Goal: Transaction & Acquisition: Book appointment/travel/reservation

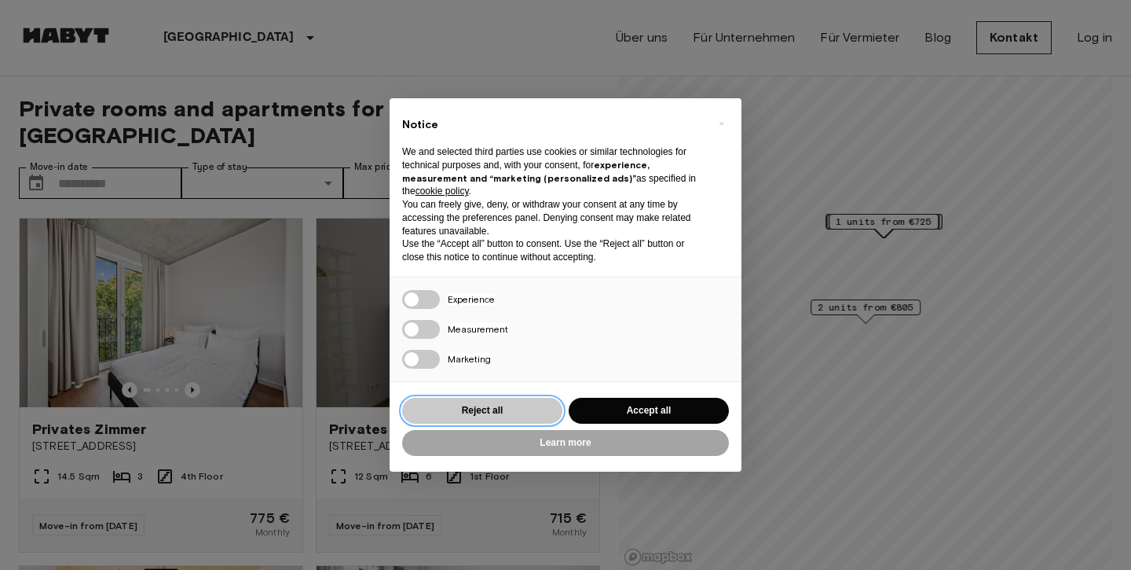
click at [533, 407] on button "Reject all" at bounding box center [482, 411] width 160 height 26
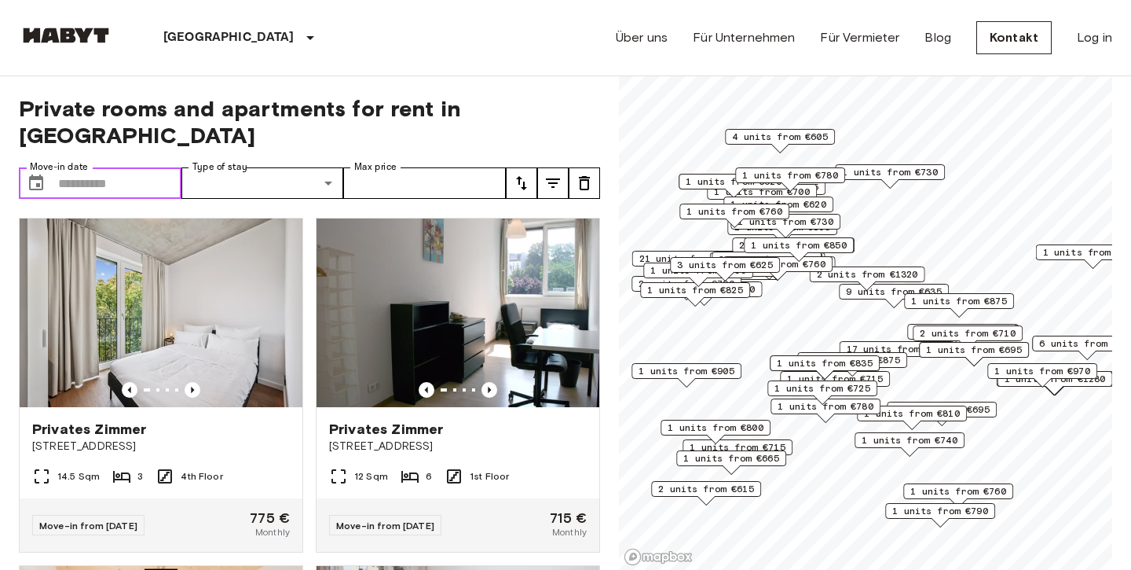
click at [151, 167] on input "Move-in date" at bounding box center [119, 182] width 123 height 31
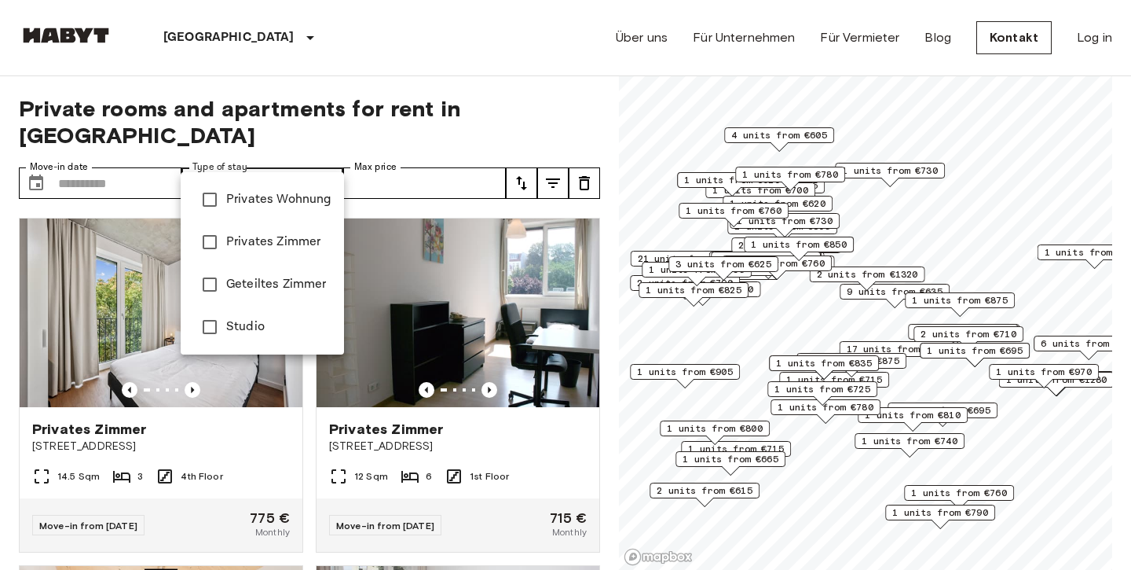
click at [302, 152] on div at bounding box center [565, 285] width 1131 height 570
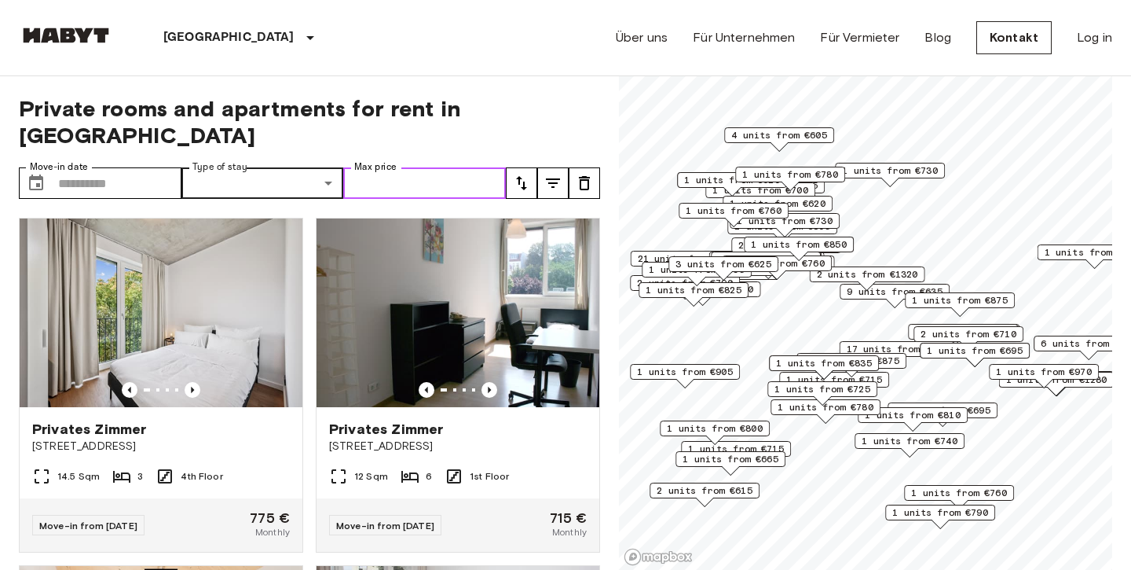
click at [399, 167] on input "Max price" at bounding box center [424, 182] width 163 height 31
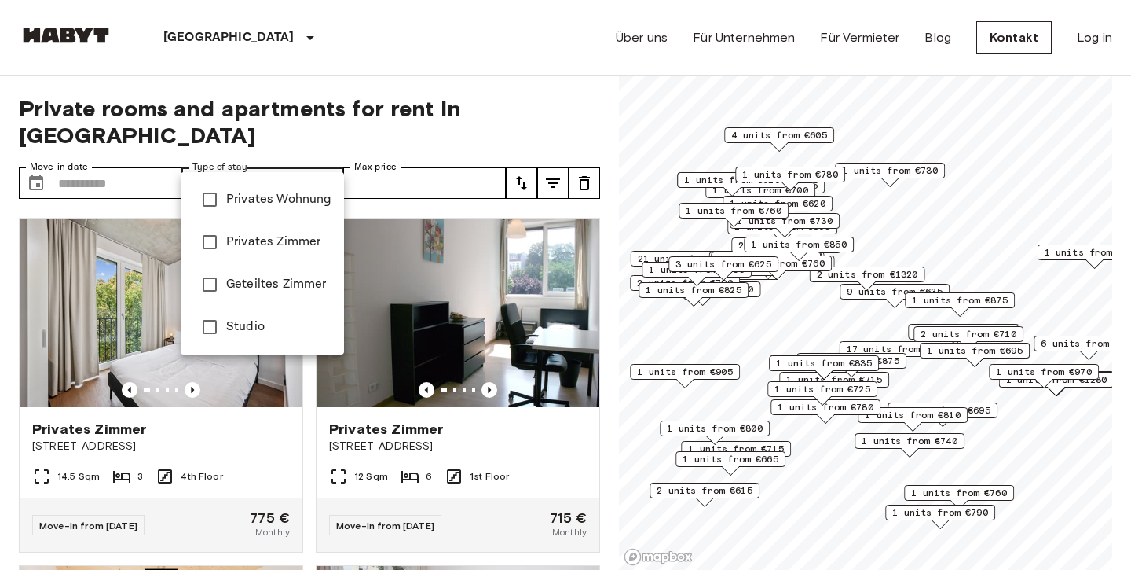
click at [280, 121] on div at bounding box center [565, 285] width 1131 height 570
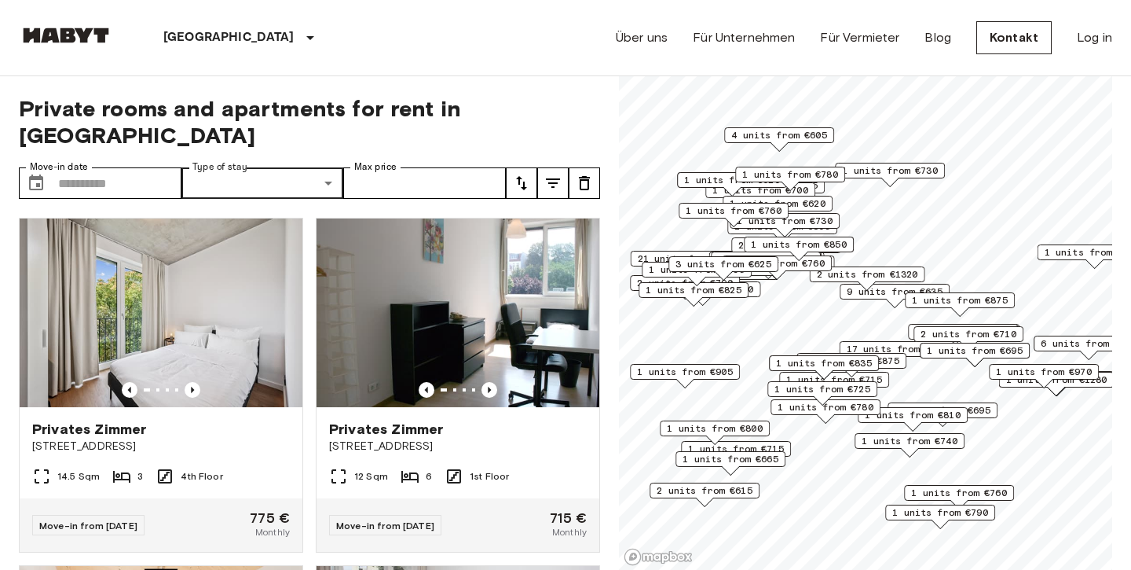
click at [608, 189] on div "Private rooms and apartments for rent in [GEOGRAPHIC_DATA] Move-in date ​ Move-…" at bounding box center [566, 323] width 1094 height 494
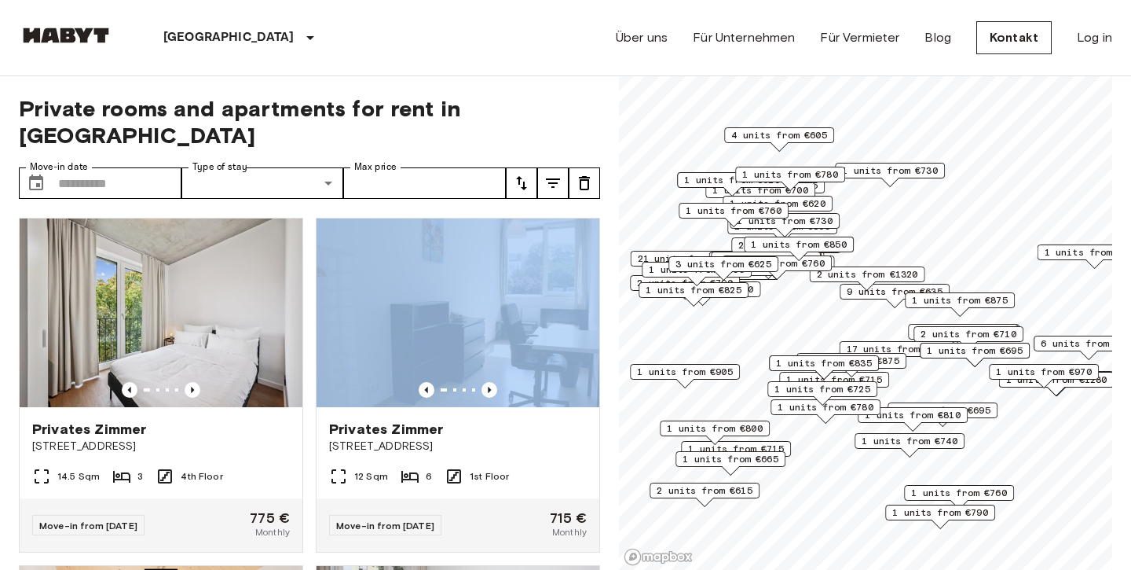
click at [608, 189] on div "Private rooms and apartments for rent in [GEOGRAPHIC_DATA] Move-in date ​ Move-…" at bounding box center [566, 323] width 1094 height 494
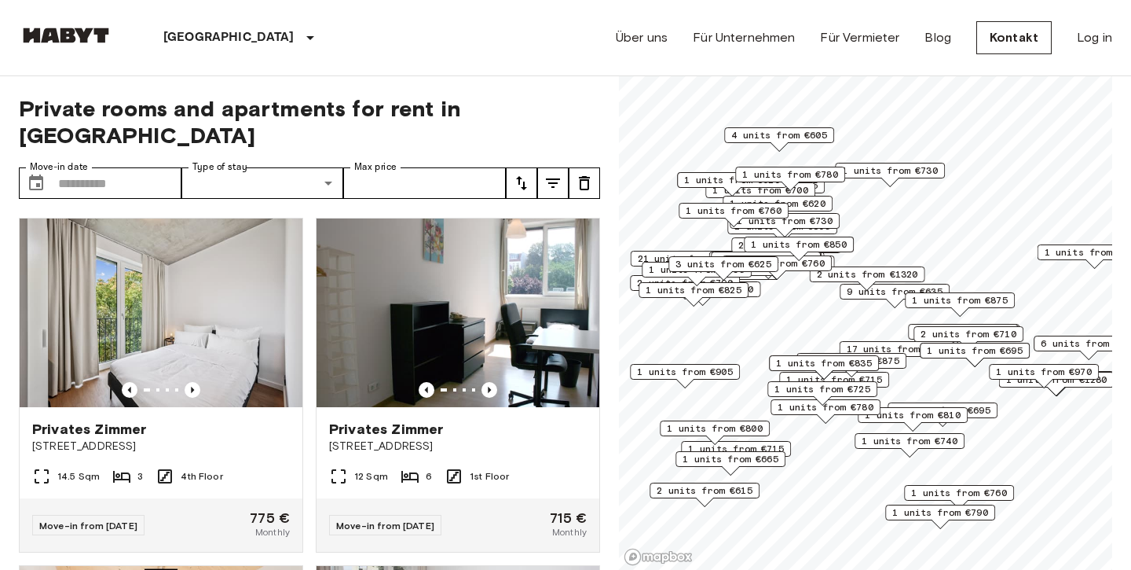
click at [601, 218] on div "Private rooms and apartments for rent in [GEOGRAPHIC_DATA] Move-in date ​ Move-…" at bounding box center [566, 323] width 1094 height 494
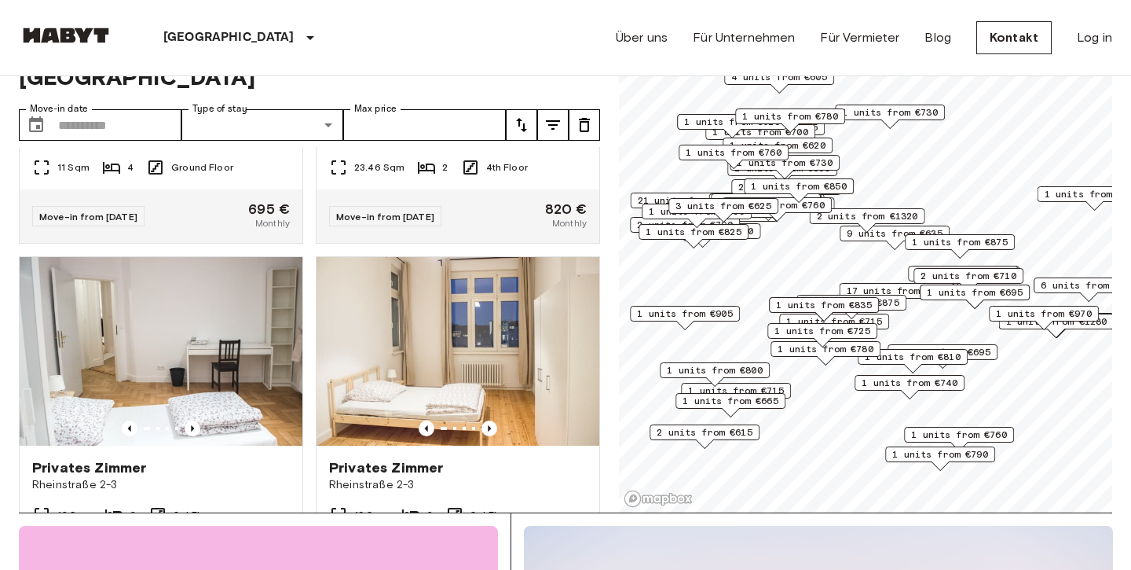
scroll to position [1493, 0]
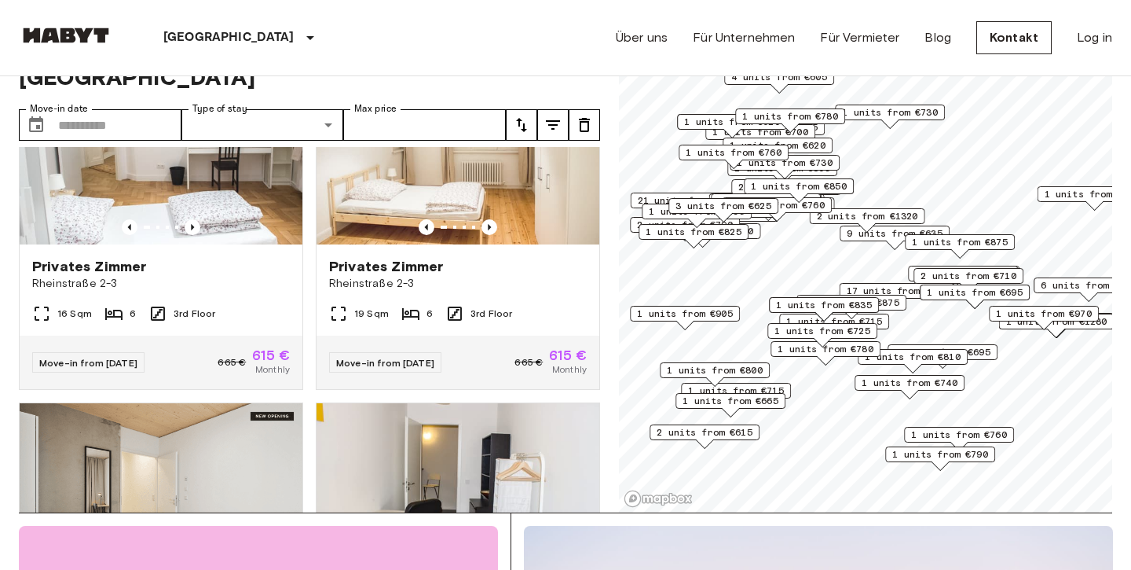
click at [309, 317] on div "Privates [PERSON_NAME][GEOGRAPHIC_DATA][STREET_ADDRESS] Sqm 6 3rd Floor Move-in…" at bounding box center [451, 215] width 297 height 347
click at [307, 331] on div "Privates [PERSON_NAME][GEOGRAPHIC_DATA][STREET_ADDRESS] Sqm 6 3rd Floor Move-in…" at bounding box center [451, 215] width 297 height 347
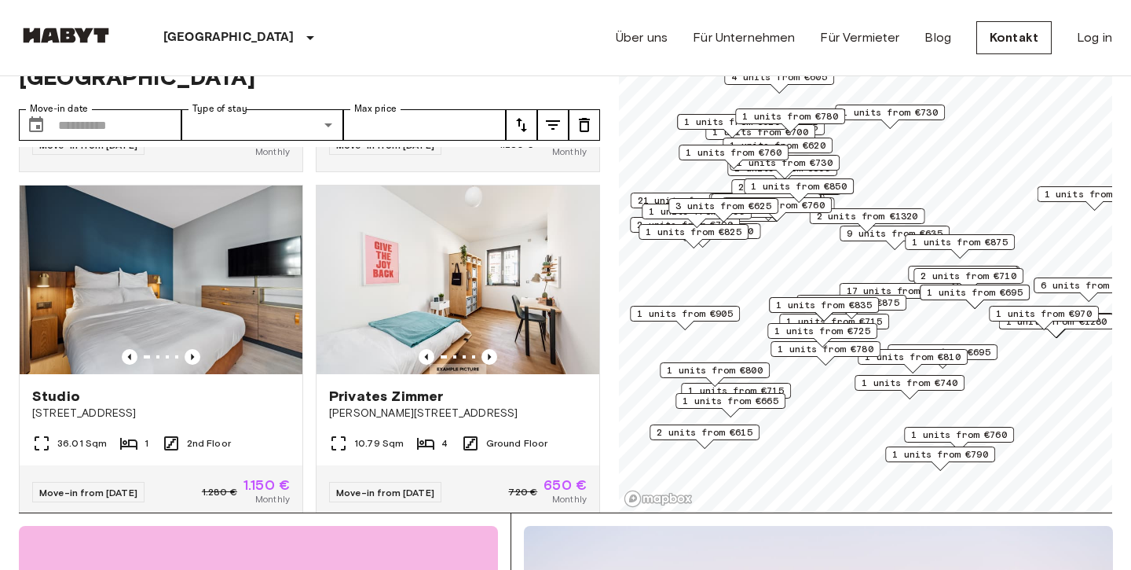
scroll to position [3740, 0]
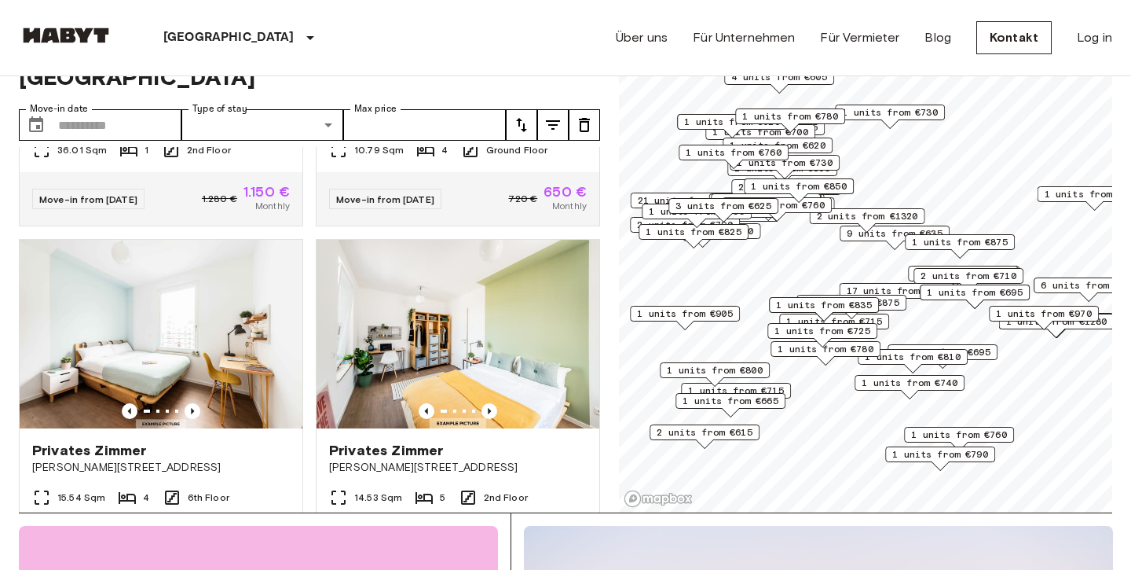
click at [307, 331] on div "Privates Zimmer [STREET_ADDRESS] 14.53 Sqm 5 2nd Floor Move-in from [DATE] 740 …" at bounding box center [451, 399] width 297 height 347
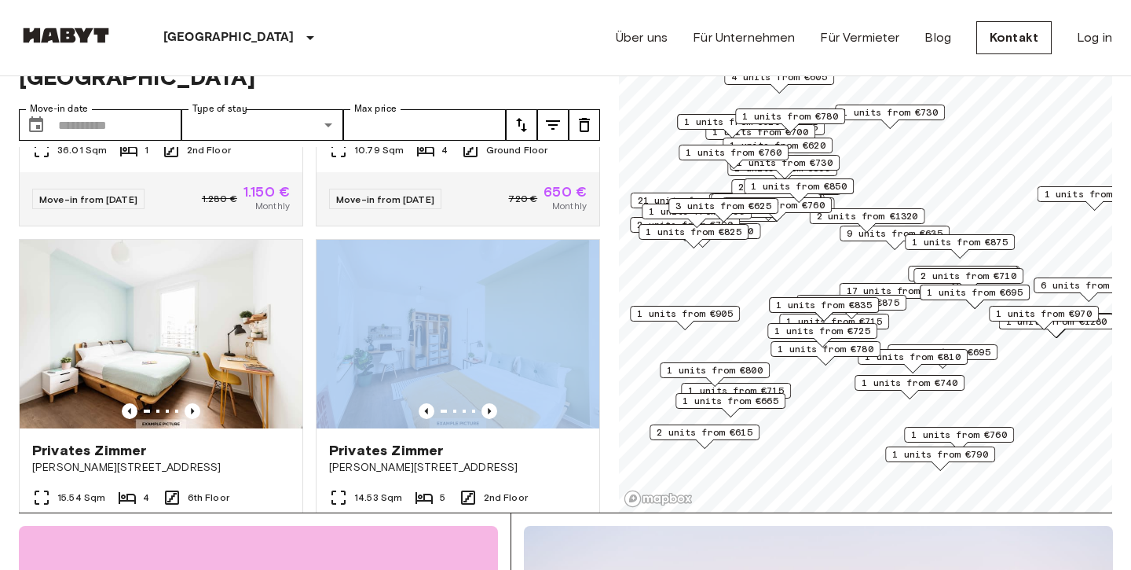
click at [307, 331] on div "Privates Zimmer [STREET_ADDRESS] 14.53 Sqm 5 2nd Floor Move-in from [DATE] 740 …" at bounding box center [451, 399] width 297 height 347
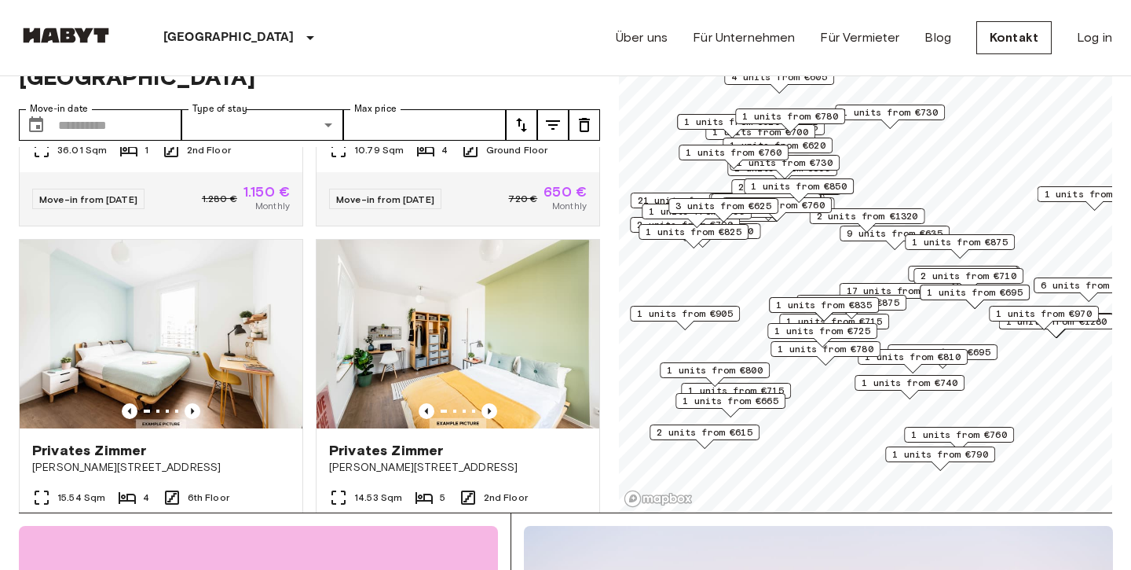
click at [308, 343] on div "Privates Zimmer [STREET_ADDRESS] 14.53 Sqm 5 2nd Floor Move-in from [DATE] 740 …" at bounding box center [451, 399] width 297 height 347
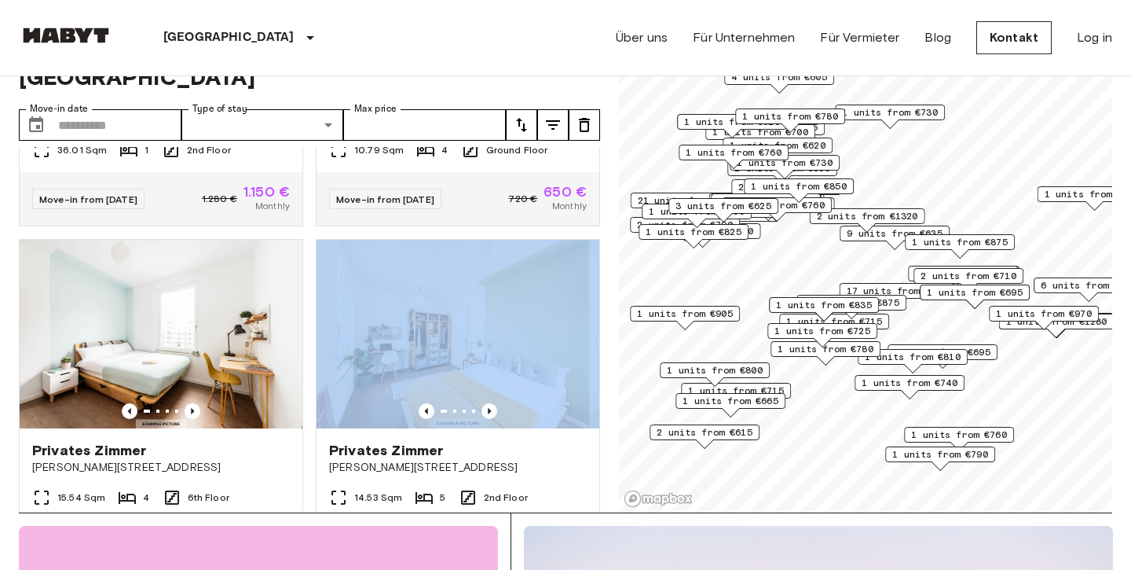
click at [308, 343] on div "Privates Zimmer [STREET_ADDRESS] 14.53 Sqm 5 2nd Floor Move-in from [DATE] 740 …" at bounding box center [451, 399] width 297 height 347
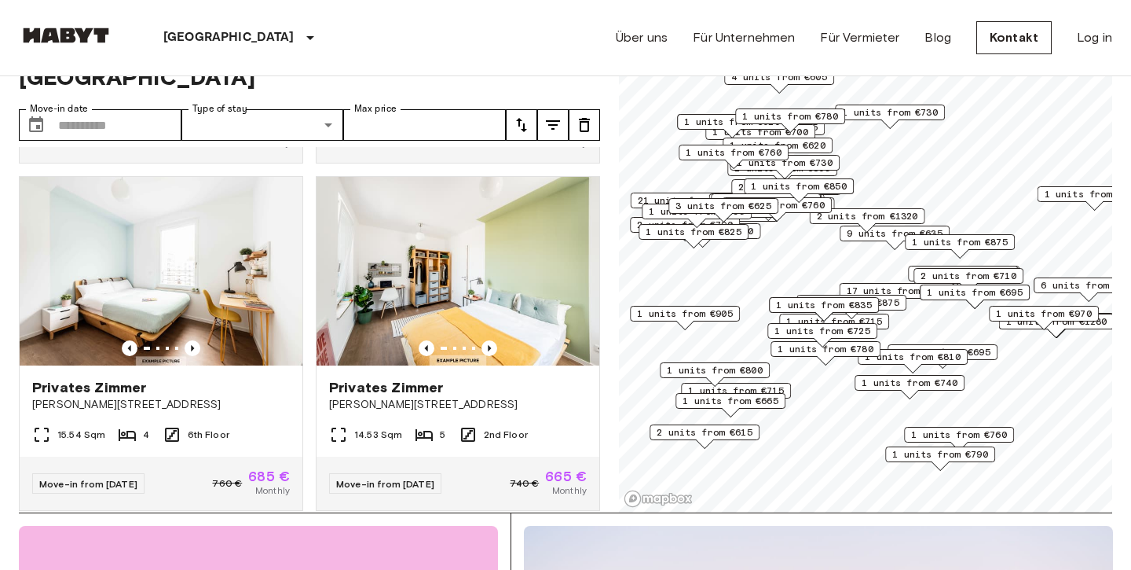
scroll to position [3848, 0]
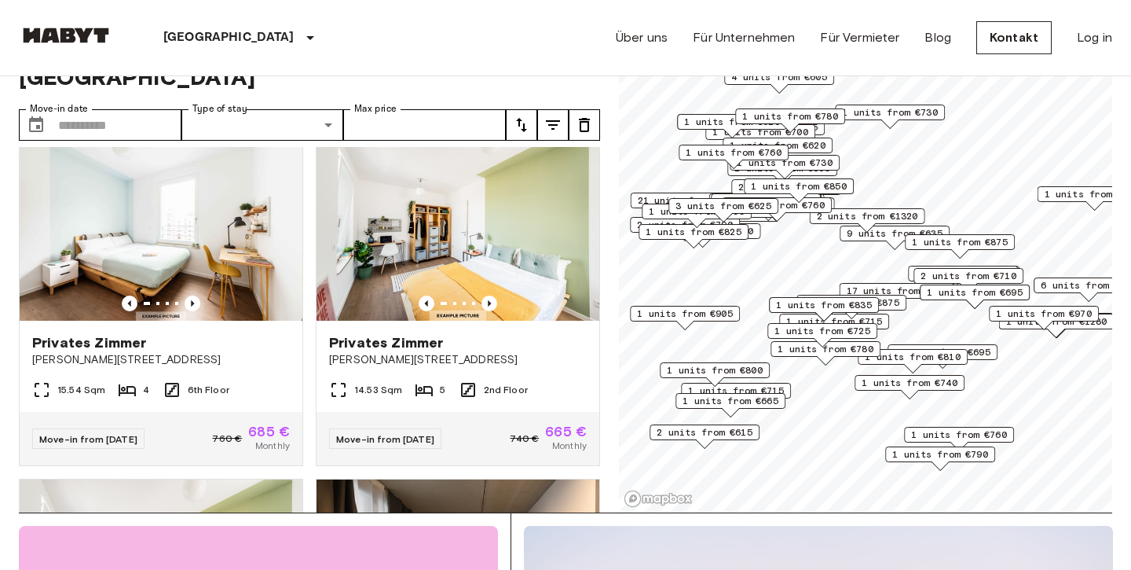
click at [308, 343] on div "Privates Zimmer [STREET_ADDRESS] 14.53 Sqm 5 2nd Floor Move-in from [DATE] 740 …" at bounding box center [451, 292] width 297 height 347
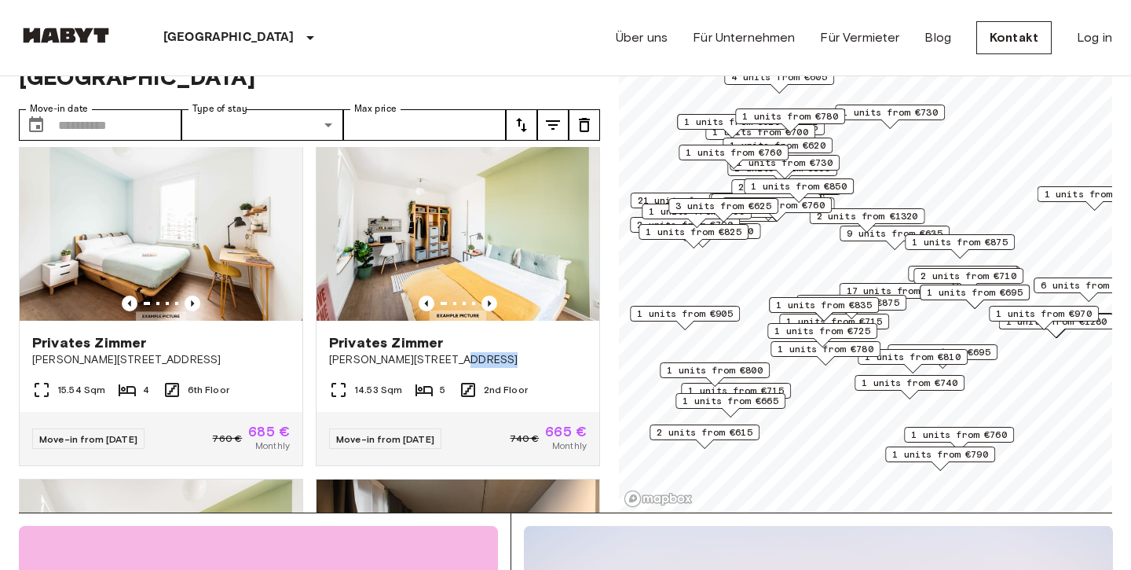
click at [308, 343] on div "Privates Zimmer [STREET_ADDRESS] 14.53 Sqm 5 2nd Floor Move-in from [DATE] 740 …" at bounding box center [451, 292] width 297 height 347
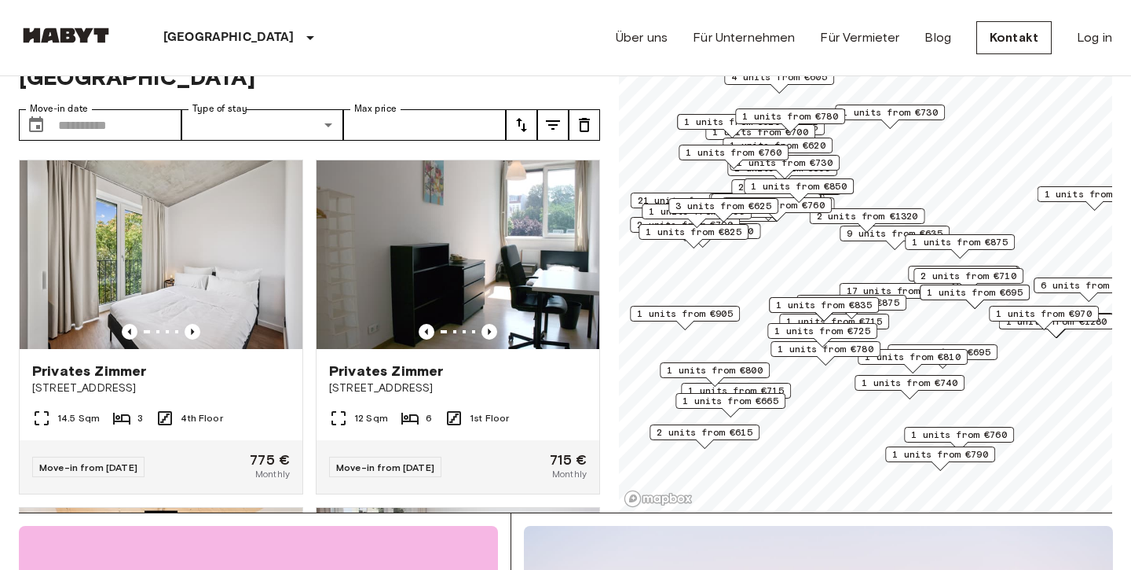
scroll to position [0, 0]
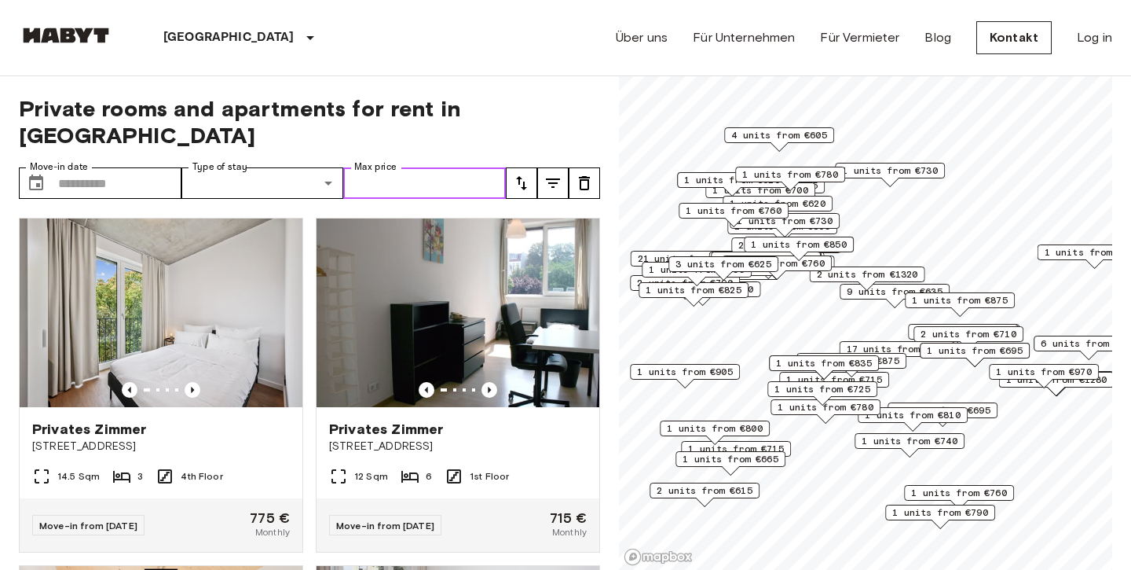
click at [379, 167] on input "Max price" at bounding box center [424, 182] width 163 height 31
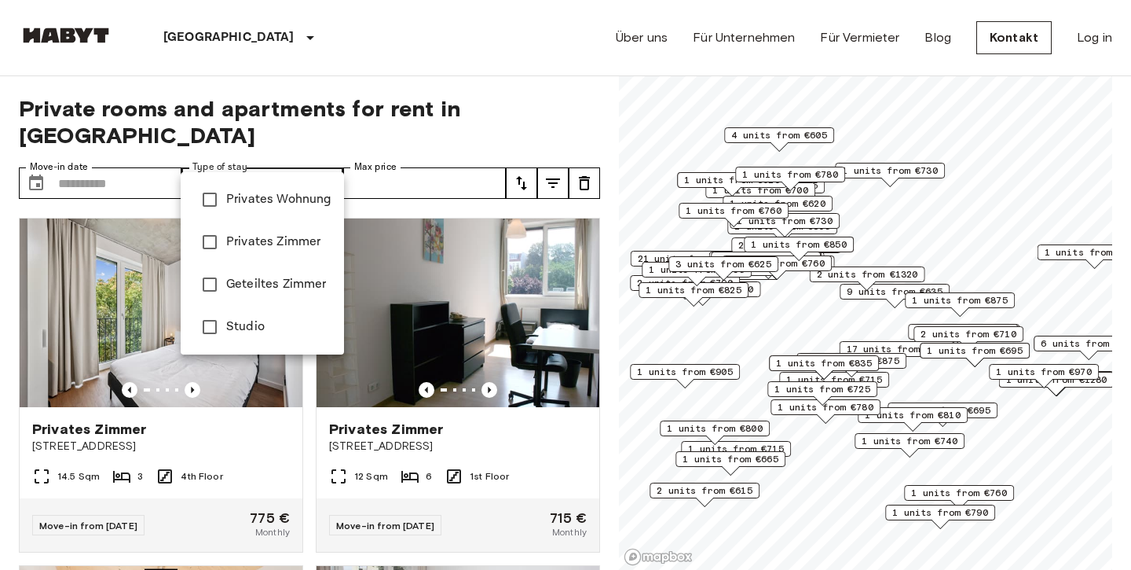
click at [154, 157] on div at bounding box center [565, 285] width 1131 height 570
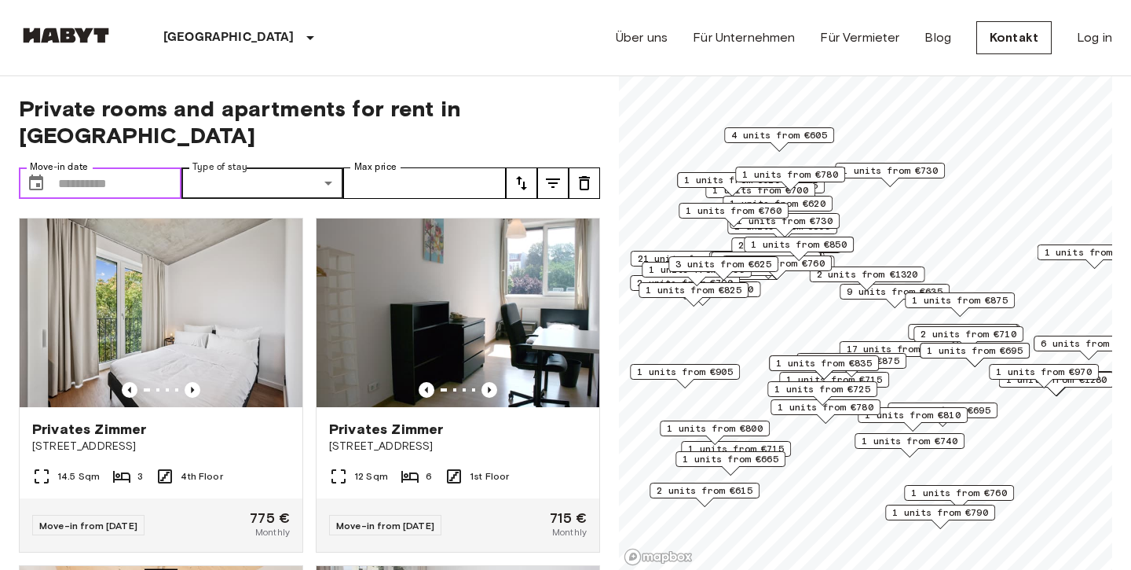
click at [123, 167] on input "Move-in date" at bounding box center [119, 182] width 123 height 31
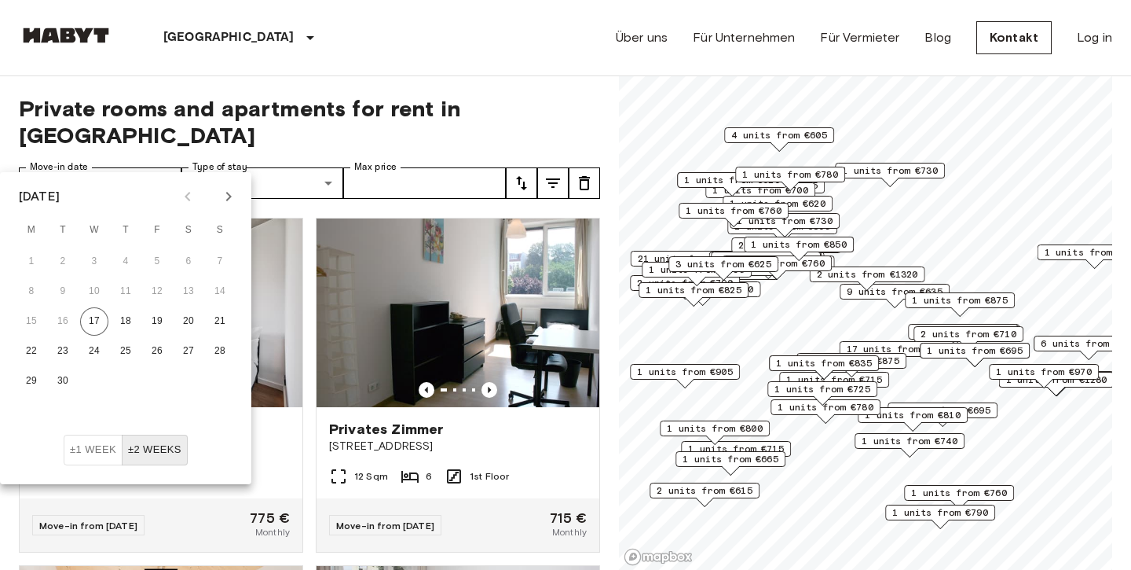
click at [310, 208] on div "Privates [PERSON_NAME] [STREET_ADDRESS] 1st Floor Move-in from [DATE] 715 € Mon…" at bounding box center [451, 378] width 297 height 347
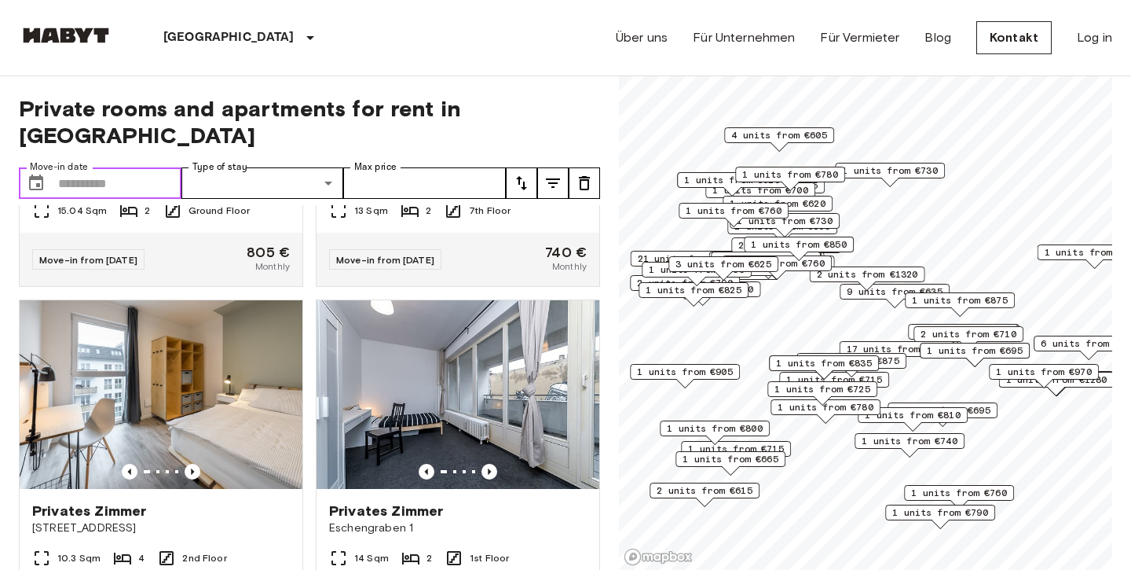
scroll to position [13133, 0]
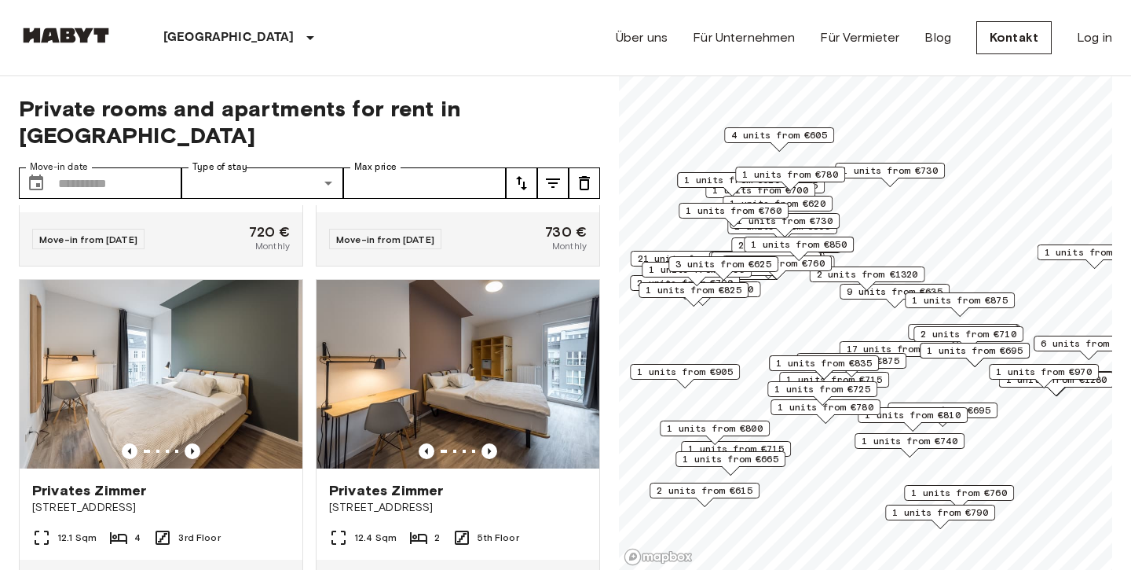
click at [307, 325] on div "Privates Zimmer [STREET_ADDRESS] 2 5th Floor Move-in from [DATE] 750 € Monthly" at bounding box center [451, 439] width 297 height 347
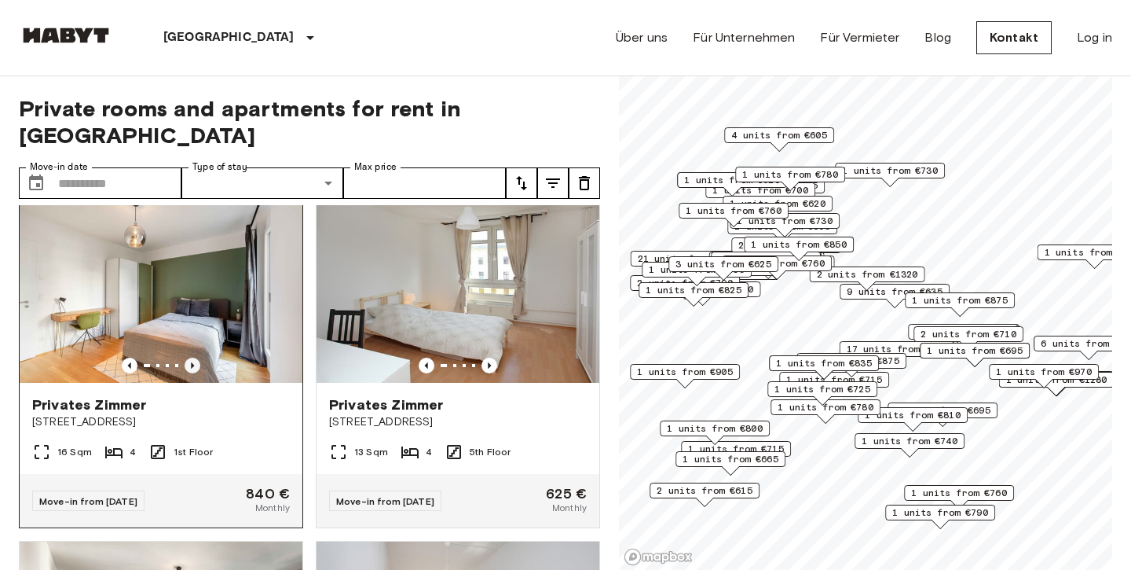
scroll to position [27106, 0]
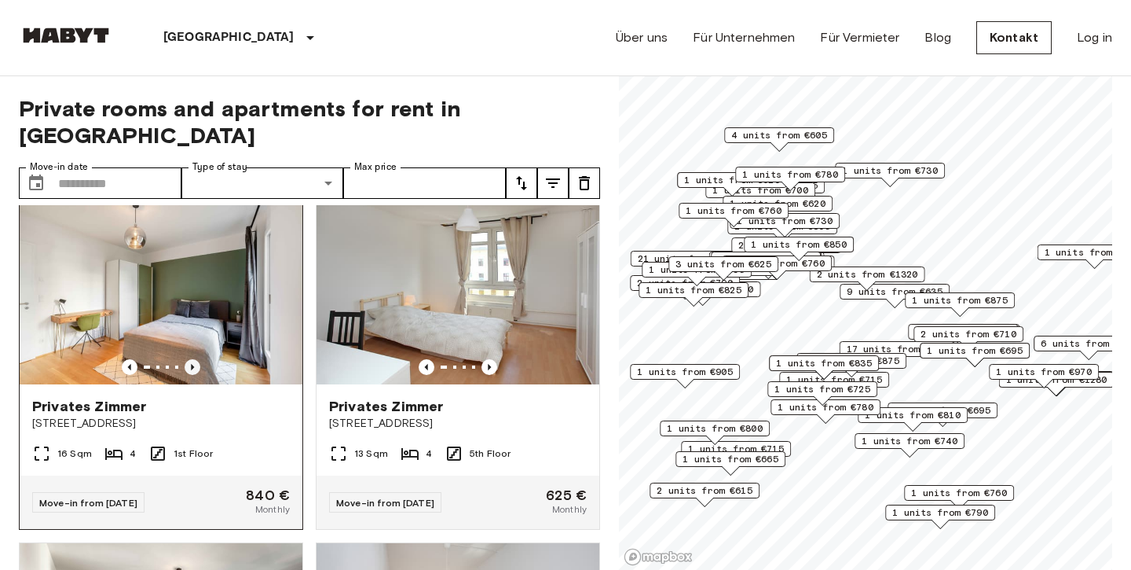
click at [188, 359] on icon "Previous image" at bounding box center [193, 367] width 16 height 16
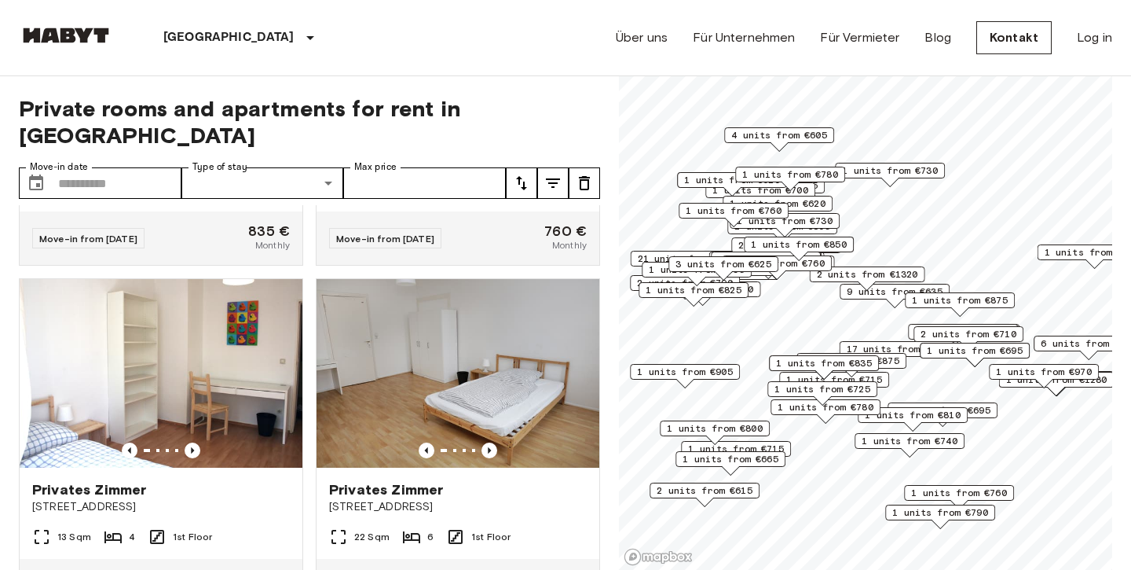
scroll to position [28428, 0]
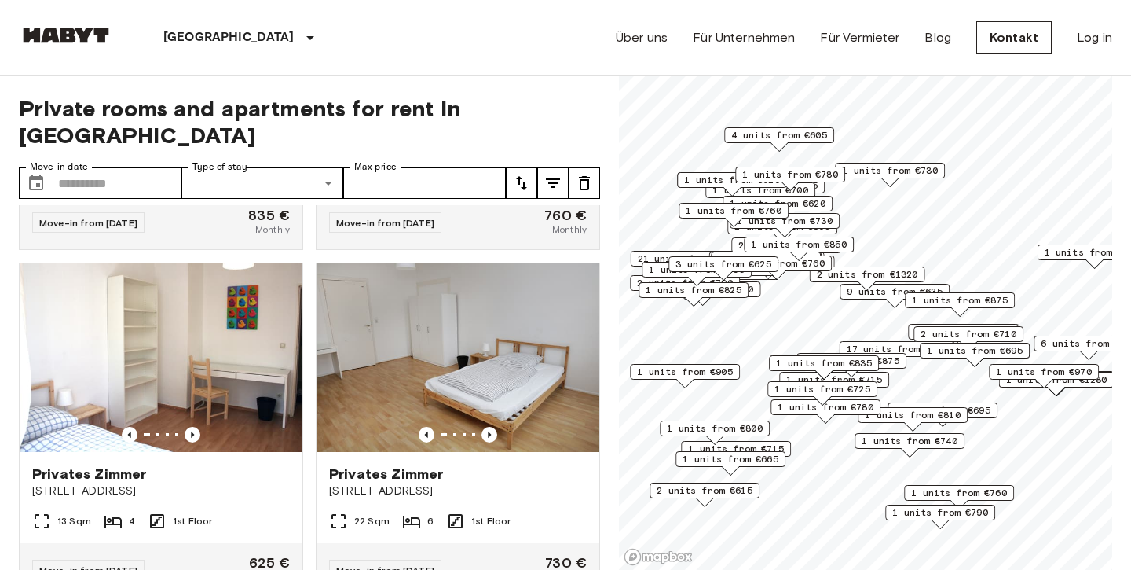
click at [306, 411] on div "Privates Zimmer [STREET_ADDRESS] 1st Floor Move-in from [DATE] 730 € Monthly" at bounding box center [451, 423] width 297 height 347
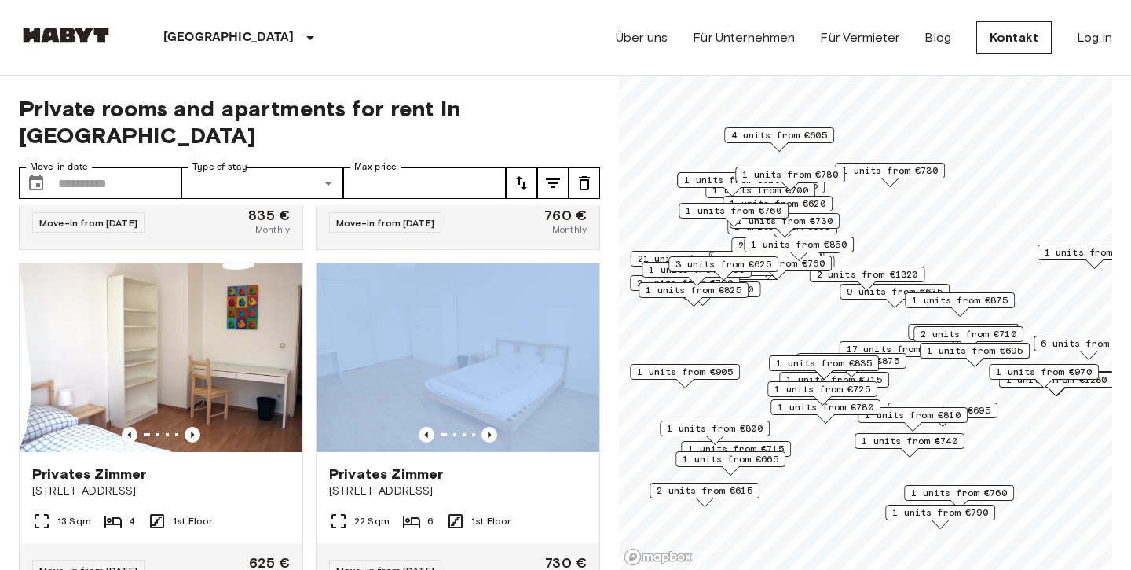
click at [306, 411] on div "Privates Zimmer [STREET_ADDRESS] 1st Floor Move-in from [DATE] 730 € Monthly" at bounding box center [451, 423] width 297 height 347
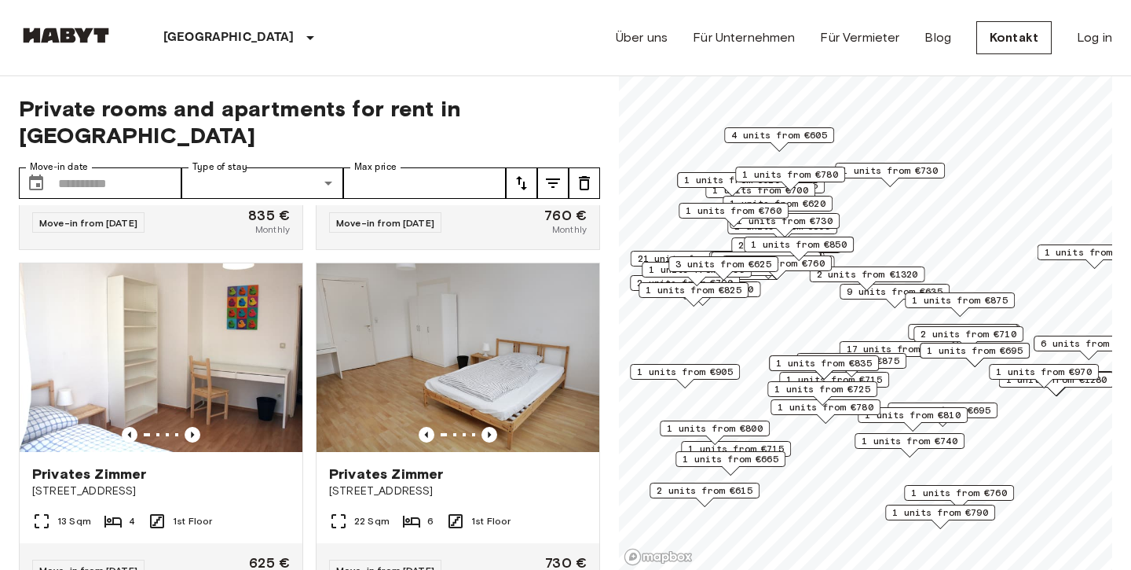
click at [306, 411] on div "Privates Zimmer [STREET_ADDRESS] 1st Floor Move-in from [DATE] 730 € Monthly" at bounding box center [451, 423] width 297 height 347
click at [13, 374] on div "Privates [PERSON_NAME][GEOGRAPHIC_DATA][STREET_ADDRESS] Sqm 4 1st Floor Move-in…" at bounding box center [154, 423] width 297 height 347
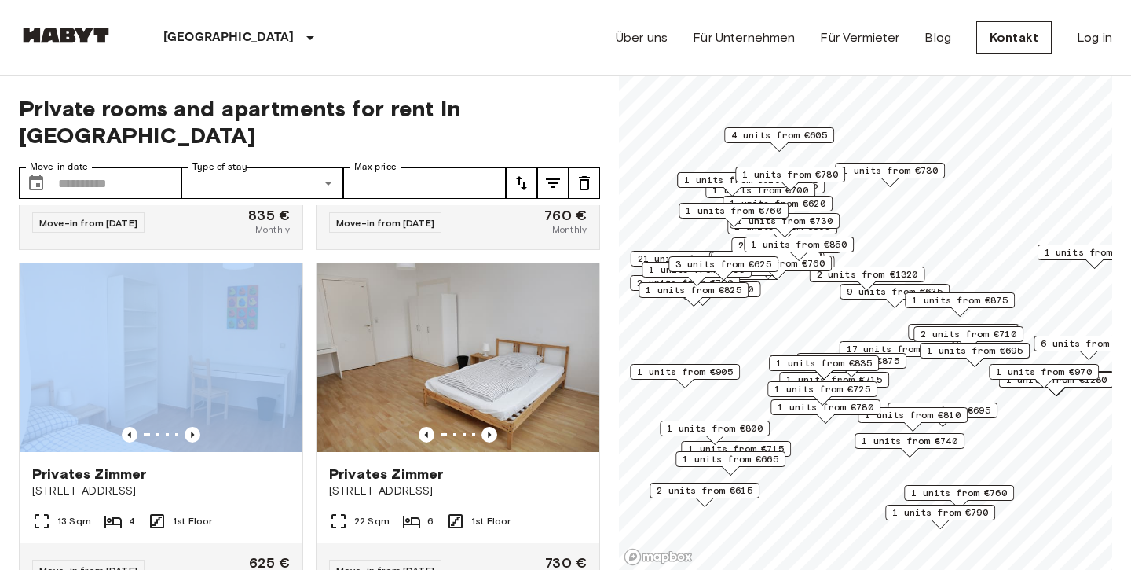
click at [13, 374] on div "Privates [PERSON_NAME][GEOGRAPHIC_DATA][STREET_ADDRESS] Sqm 4 1st Floor Move-in…" at bounding box center [154, 423] width 297 height 347
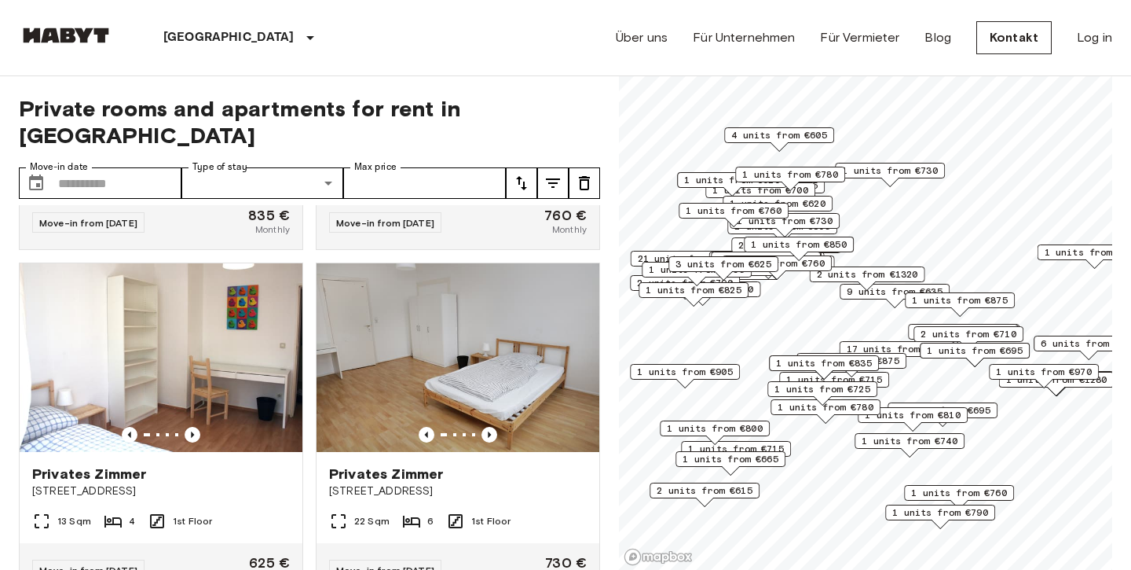
click at [13, 374] on div "Privates [PERSON_NAME][GEOGRAPHIC_DATA][STREET_ADDRESS] Sqm 4 1st Floor Move-in…" at bounding box center [154, 423] width 297 height 347
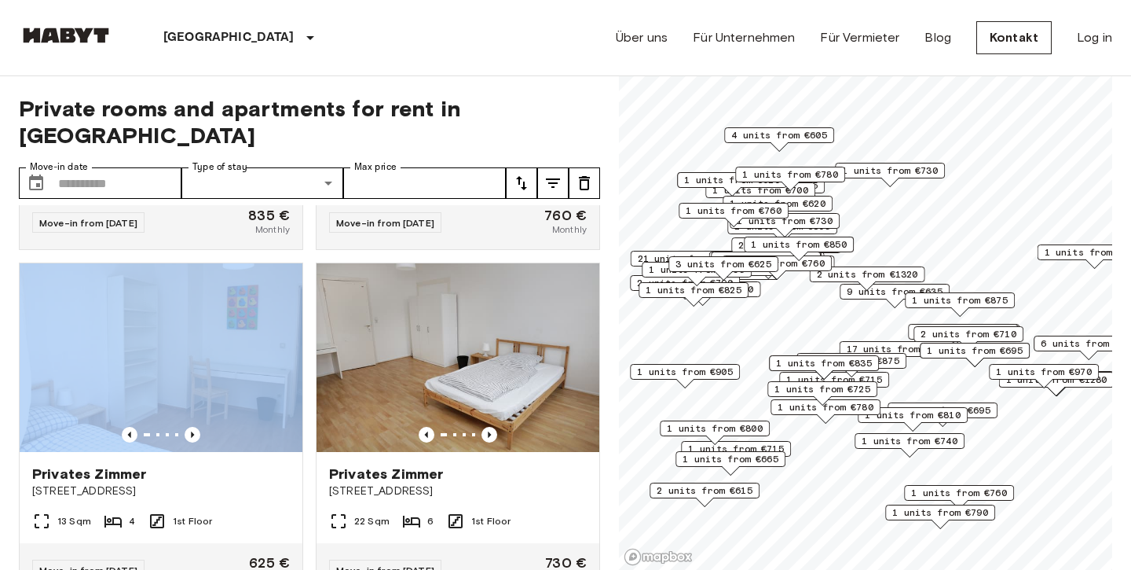
click at [306, 372] on div "Privates Zimmer [STREET_ADDRESS] 1st Floor Move-in from [DATE] 730 € Monthly" at bounding box center [451, 423] width 297 height 347
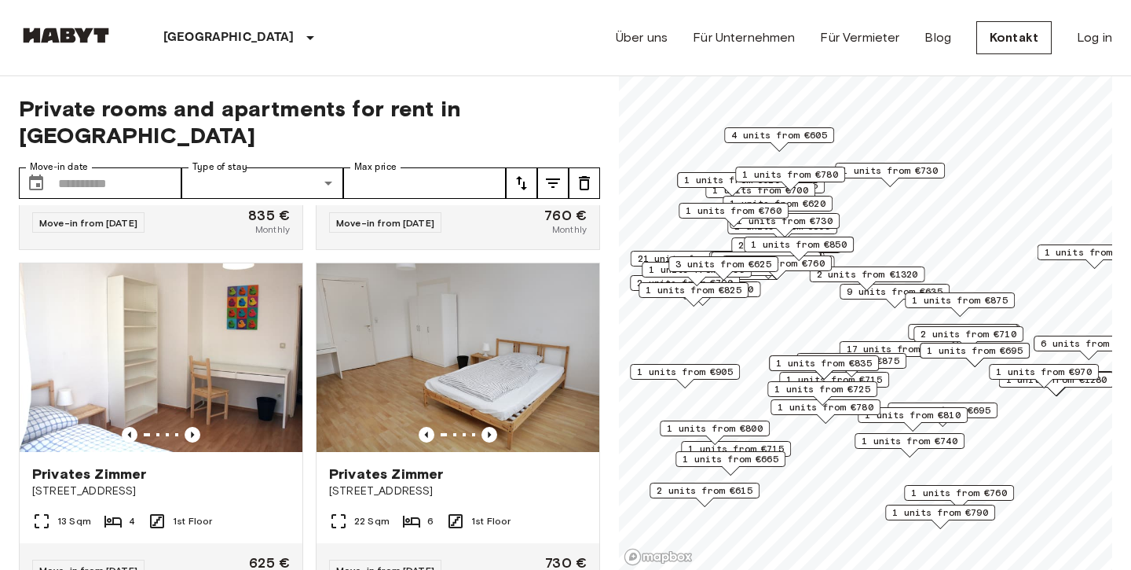
click at [306, 372] on div "Privates Zimmer [STREET_ADDRESS] 1st Floor Move-in from [DATE] 730 € Monthly" at bounding box center [451, 423] width 297 height 347
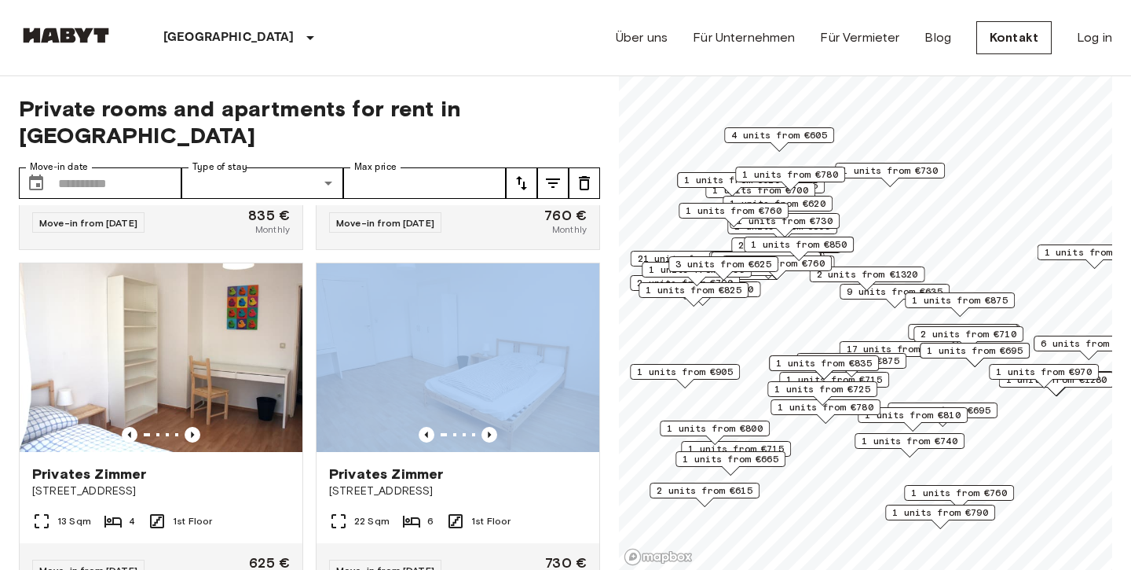
click at [306, 372] on div "Privates Zimmer [STREET_ADDRESS] 1st Floor Move-in from [DATE] 730 € Monthly" at bounding box center [451, 423] width 297 height 347
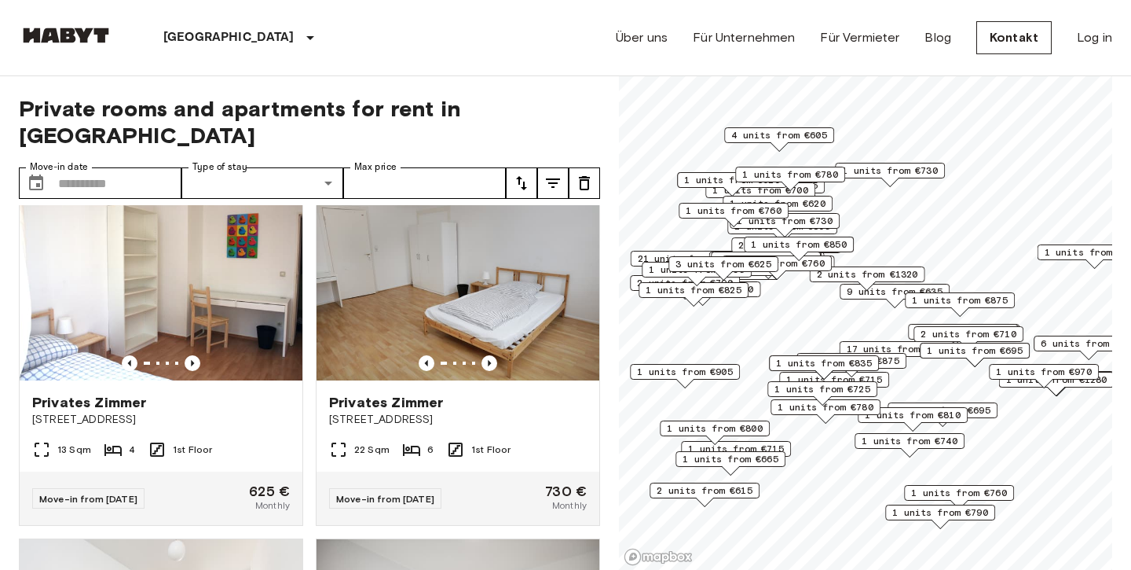
scroll to position [28807, 0]
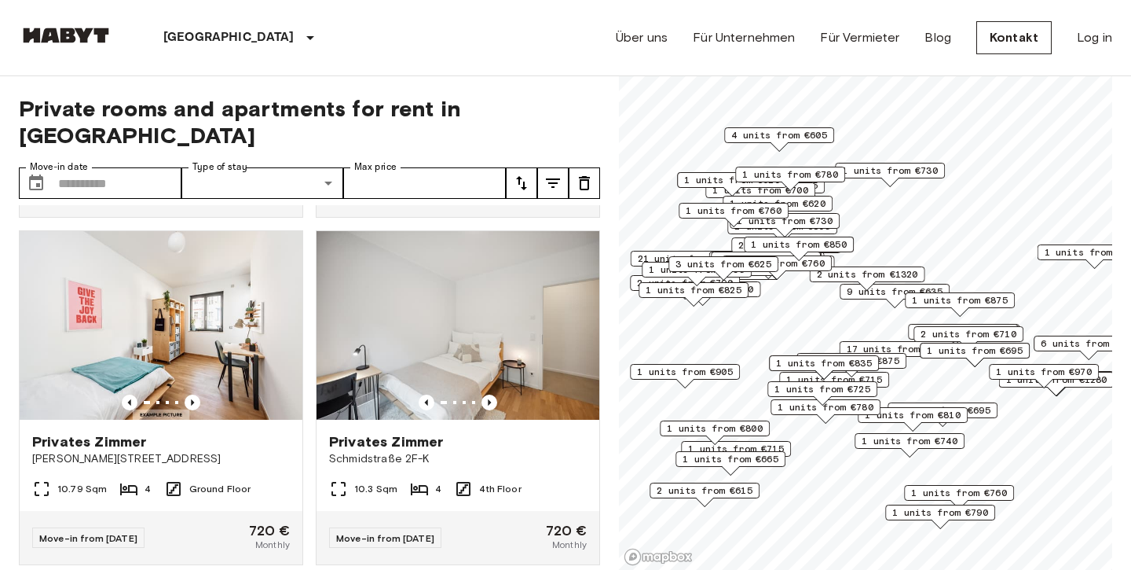
click at [306, 372] on div "Privates [PERSON_NAME][GEOGRAPHIC_DATA]-K 10.3 Sqm 4 4th Floor Move-in from [DA…" at bounding box center [451, 391] width 297 height 347
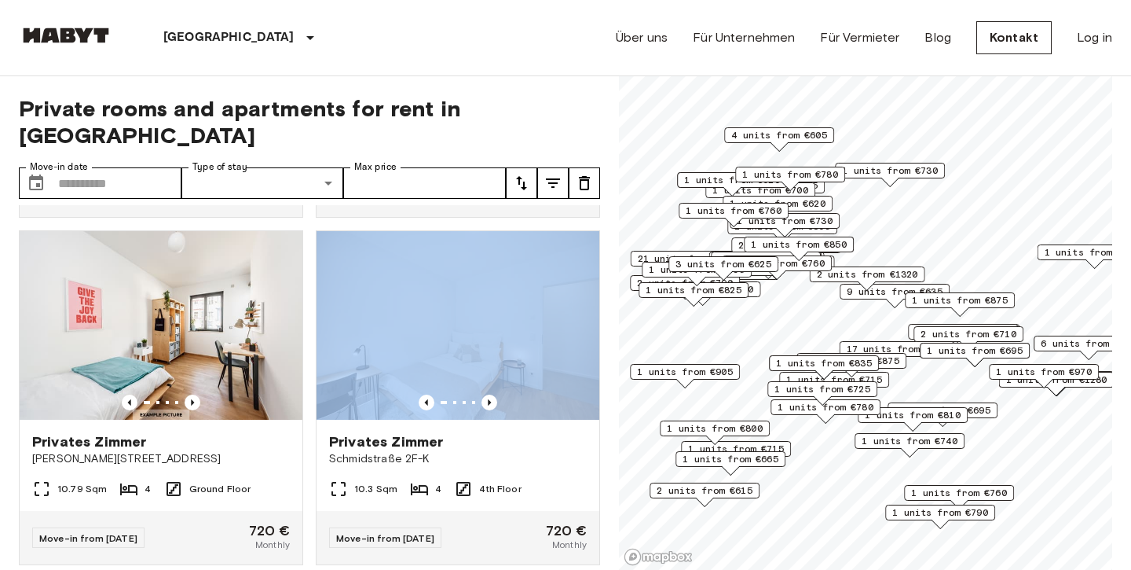
click at [306, 372] on div "Privates [PERSON_NAME][GEOGRAPHIC_DATA]-K 10.3 Sqm 4 4th Floor Move-in from [DA…" at bounding box center [451, 391] width 297 height 347
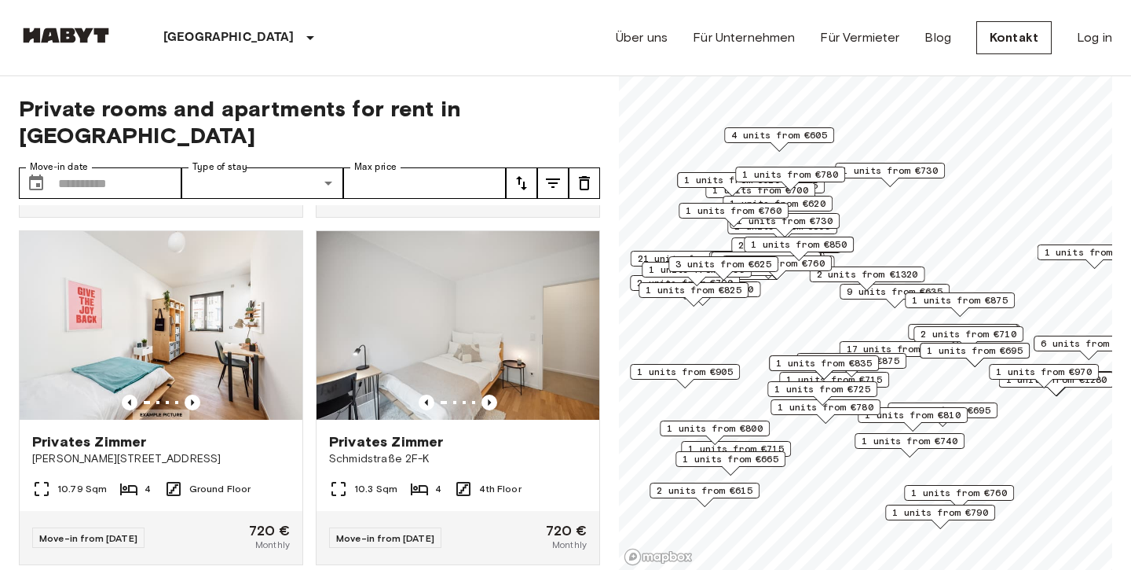
click at [306, 372] on div "Privates [PERSON_NAME][GEOGRAPHIC_DATA]-K 10.3 Sqm 4 4th Floor Move-in from [DA…" at bounding box center [451, 391] width 297 height 347
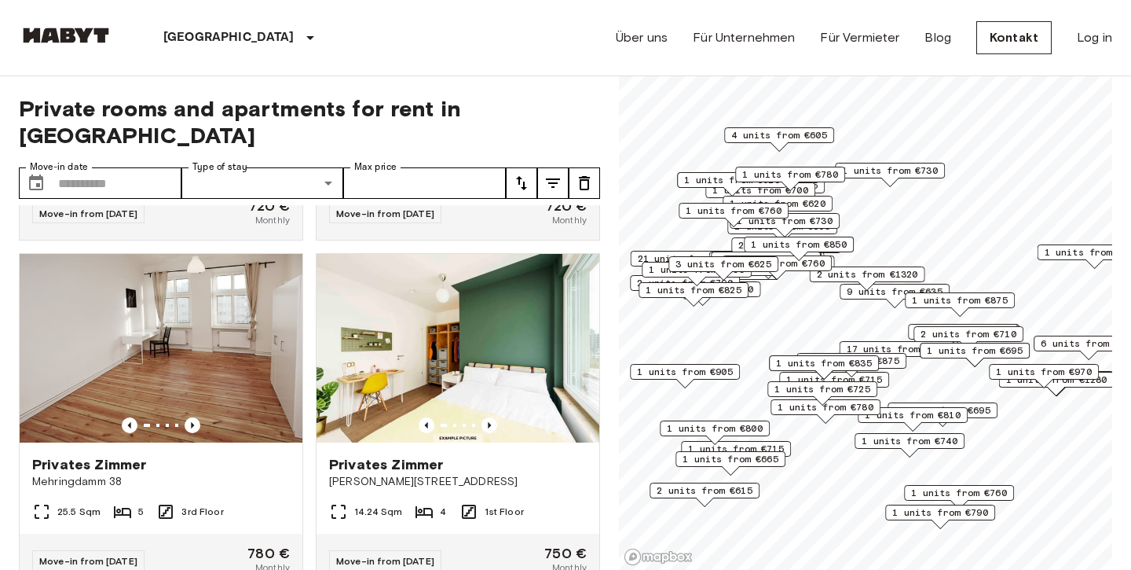
click at [306, 372] on div "Privates [PERSON_NAME][GEOGRAPHIC_DATA] 24-28 14.24 Sqm 4 1st Floor Move-in fro…" at bounding box center [451, 413] width 297 height 347
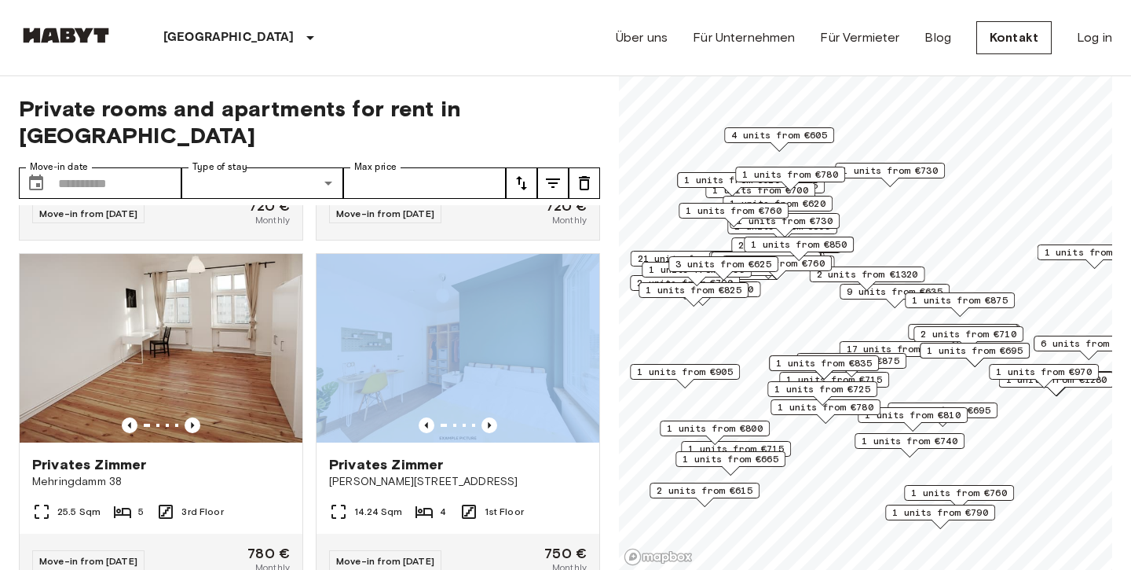
click at [306, 372] on div "Privates [PERSON_NAME][GEOGRAPHIC_DATA] 24-28 14.24 Sqm 4 1st Floor Move-in fro…" at bounding box center [451, 413] width 297 height 347
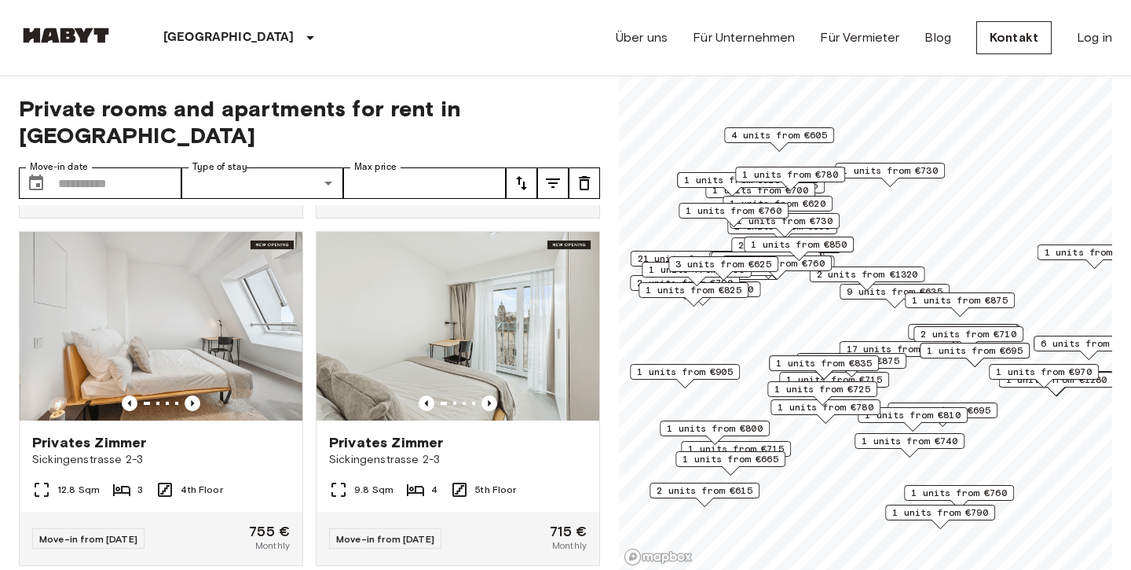
scroll to position [656, 0]
